Goal: Check status: Check status

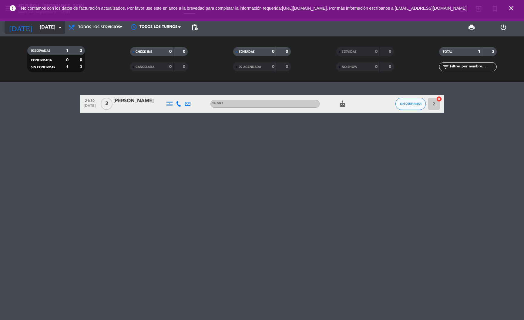
click at [54, 25] on input "[DATE]" at bounding box center [69, 28] width 64 height 12
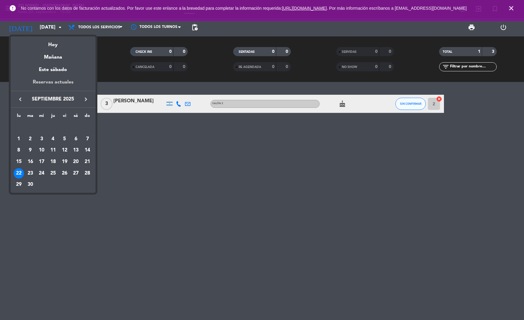
click at [63, 79] on div "Reservas actuales" at bounding box center [53, 84] width 85 height 12
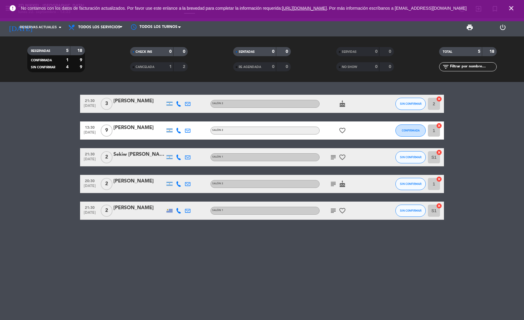
click at [341, 102] on icon "cake" at bounding box center [342, 103] width 7 height 7
click at [341, 129] on icon "favorite_border" at bounding box center [342, 130] width 7 height 7
click at [341, 156] on icon "favorite_border" at bounding box center [342, 157] width 7 height 7
click at [333, 156] on icon "subject" at bounding box center [333, 157] width 7 height 7
click at [330, 185] on icon "subject" at bounding box center [333, 183] width 7 height 7
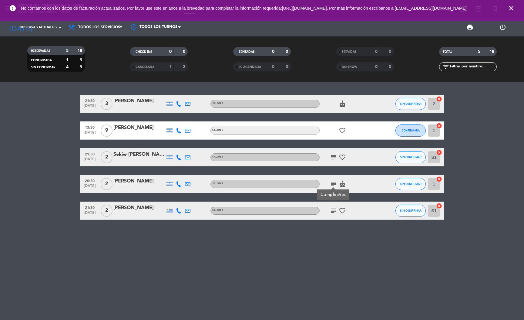
click at [339, 186] on icon "cake" at bounding box center [342, 183] width 7 height 7
click at [334, 213] on icon "subject" at bounding box center [333, 210] width 7 height 7
click at [344, 211] on icon "favorite_border" at bounding box center [342, 210] width 7 height 7
click at [334, 209] on icon "subject" at bounding box center [333, 210] width 7 height 7
click at [324, 239] on div "21:30 [DATE] 3 [PERSON_NAME] Salón 2 cake SIN CONFIRMAR 2 cancel 13:30 [DATE] 9…" at bounding box center [262, 201] width 524 height 238
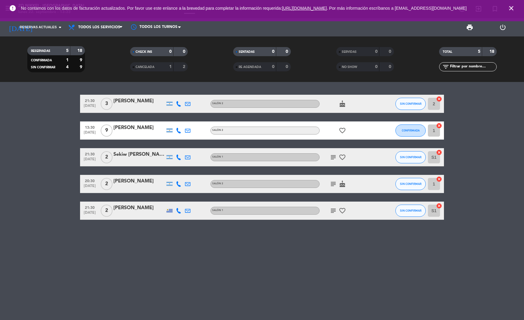
click at [58, 186] on bookings-row "21:30 [DATE] 3 [PERSON_NAME] Salón 2 cake SIN CONFIRMAR 2 cancel 13:30 [DATE] 9…" at bounding box center [262, 157] width 524 height 125
click at [34, 97] on bookings-row "21:30 [DATE] 3 [PERSON_NAME] Salón 2 cake SIN CONFIRMAR 2 cancel 13:30 [DATE] 9…" at bounding box center [262, 157] width 524 height 125
click at [31, 112] on bookings-row "21:30 [DATE] 3 [PERSON_NAME] Salón 2 cake SIN CONFIRMAR 2 cancel 13:30 [DATE] 9…" at bounding box center [262, 157] width 524 height 125
click at [243, 286] on div "21:30 [DATE] 3 [PERSON_NAME] Salón 2 cake SIN CONFIRMAR 2 cancel 13:30 [DATE] 9…" at bounding box center [262, 201] width 524 height 238
click at [7, 144] on bookings-row "21:30 [DATE] 3 [PERSON_NAME] Salón 2 cake SIN CONFIRMAR 2 cancel 13:30 [DATE] 9…" at bounding box center [262, 157] width 524 height 125
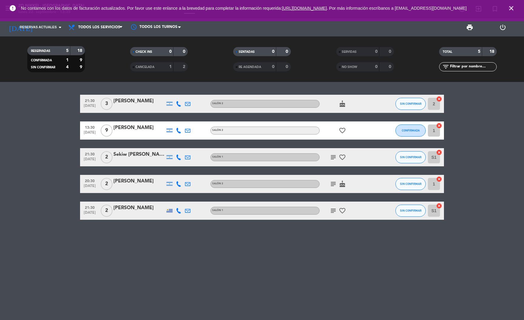
click at [126, 226] on div "21:30 [DATE] 3 [PERSON_NAME] Salón 2 cake SIN CONFIRMAR 2 cancel 13:30 [DATE] 9…" at bounding box center [262, 201] width 524 height 238
drag, startPoint x: 46, startPoint y: 92, endPoint x: 54, endPoint y: 105, distance: 14.6
click at [54, 105] on div "21:30 [DATE] 3 [PERSON_NAME] Salón 2 cake SIN CONFIRMAR 2 cancel 13:30 [DATE] 9…" at bounding box center [262, 201] width 524 height 238
click at [0, 150] on bookings-row "21:30 [DATE] 3 [PERSON_NAME] Salón 2 cake SIN CONFIRMAR 2 cancel 13:30 [DATE] 9…" at bounding box center [262, 157] width 524 height 125
click at [39, 118] on bookings-row "21:30 [DATE] 3 [PERSON_NAME] Salón 2 cake SIN CONFIRMAR 2 cancel 13:30 [DATE] 9…" at bounding box center [262, 157] width 524 height 125
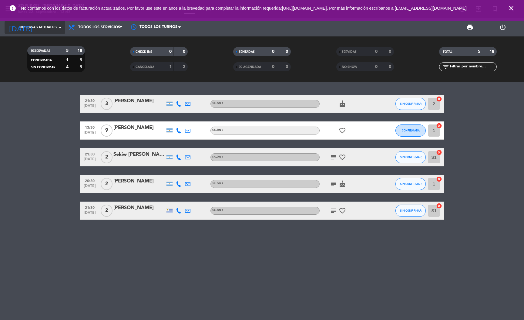
click at [27, 28] on span "Reservas actuales" at bounding box center [38, 27] width 37 height 5
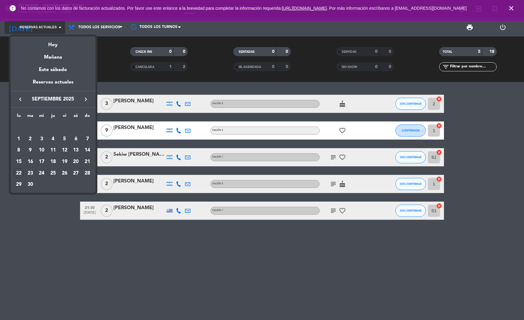
click at [27, 28] on div at bounding box center [262, 160] width 524 height 320
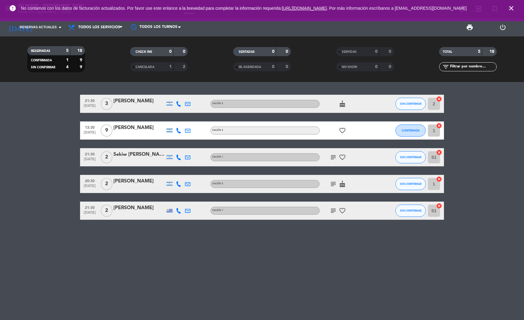
click at [19, 120] on bookings-row "21:30 [DATE] 3 [PERSON_NAME] Salón 2 cake SIN CONFIRMAR 2 cancel 13:30 [DATE] 9…" at bounding box center [262, 157] width 524 height 125
drag, startPoint x: 32, startPoint y: 113, endPoint x: 65, endPoint y: 186, distance: 79.8
click at [65, 186] on bookings-row "21:30 [DATE] 3 [PERSON_NAME] Salón 2 cake SIN CONFIRMAR 2 cancel 13:30 [DATE] 9…" at bounding box center [262, 157] width 524 height 125
click at [54, 23] on input at bounding box center [69, 28] width 64 height 12
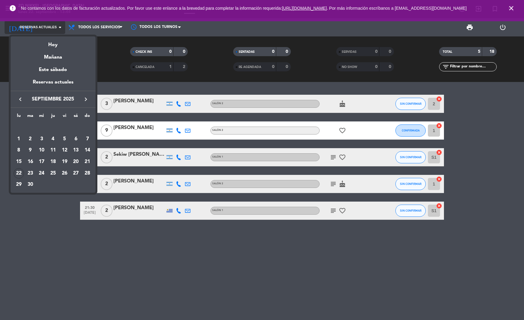
click at [54, 23] on div at bounding box center [262, 160] width 524 height 320
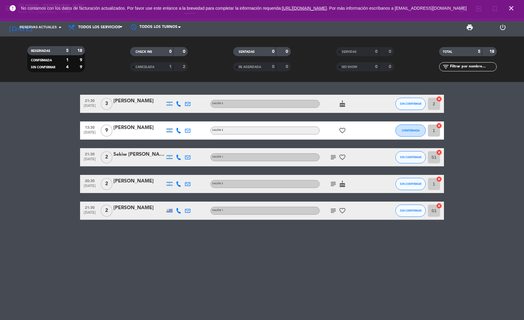
click at [25, 117] on bookings-row "21:30 [DATE] 3 [PERSON_NAME] Salón 2 cake SIN CONFIRMAR 2 cancel 13:30 [DATE] 9…" at bounding box center [262, 157] width 524 height 125
click at [512, 10] on icon "close" at bounding box center [511, 8] width 7 height 7
